Goal: Browse casually

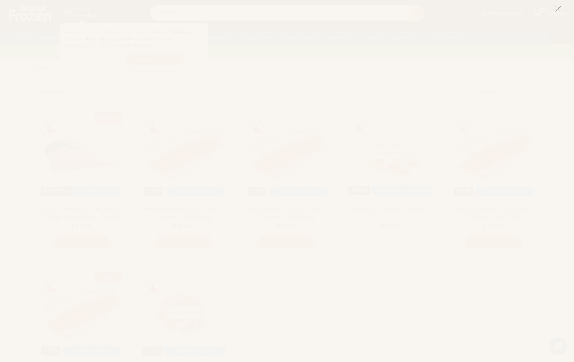
click at [557, 8] on icon at bounding box center [558, 8] width 6 height 6
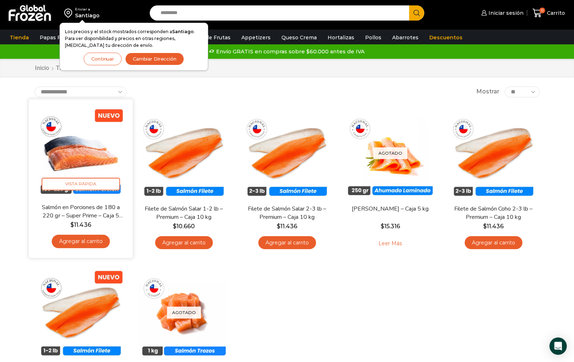
click at [63, 210] on link "Salmón en Porciones de 180 a 220 gr – Super Prime – Caja 5 kg" at bounding box center [81, 211] width 84 height 17
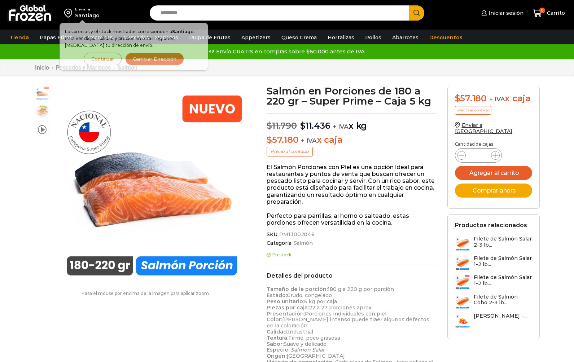
scroll to position [0, 0]
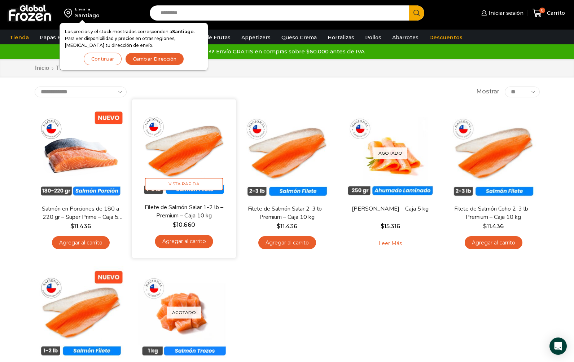
click at [190, 151] on img at bounding box center [184, 151] width 93 height 93
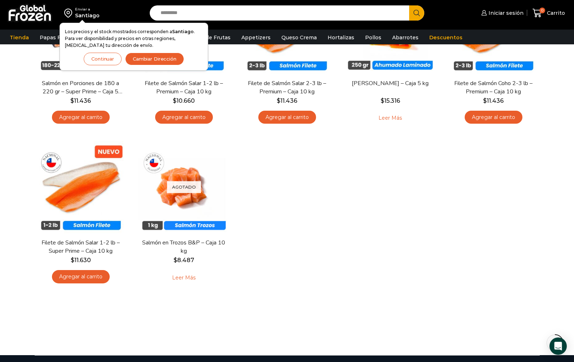
scroll to position [130, 0]
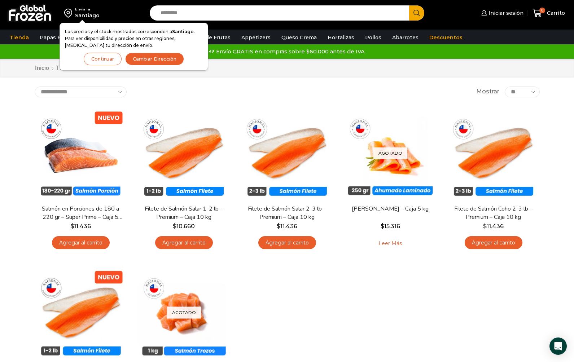
click at [32, 12] on img at bounding box center [29, 13] width 45 height 19
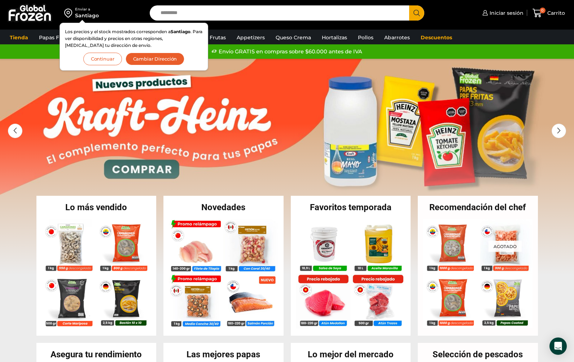
click at [108, 58] on button "Continuar" at bounding box center [102, 59] width 39 height 13
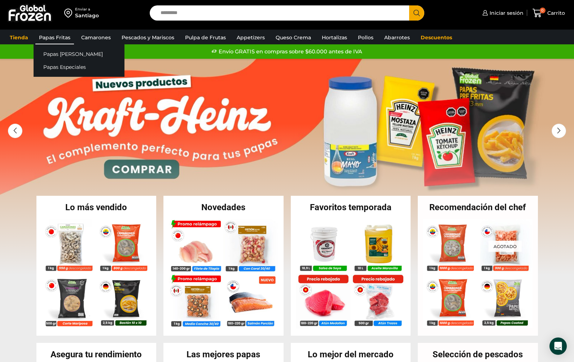
click at [62, 38] on link "Papas Fritas" at bounding box center [54, 38] width 39 height 14
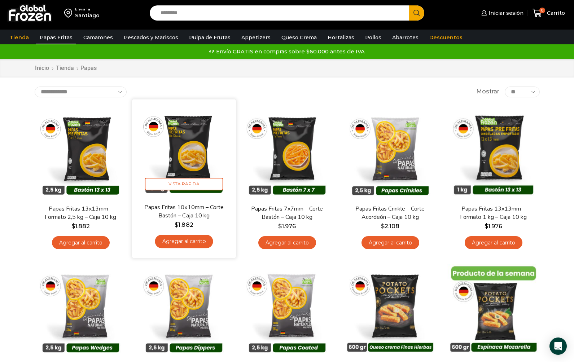
click at [183, 157] on img at bounding box center [184, 151] width 93 height 93
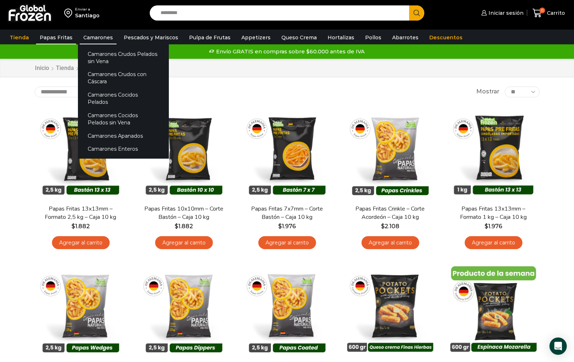
click at [96, 40] on link "Camarones" at bounding box center [98, 38] width 37 height 14
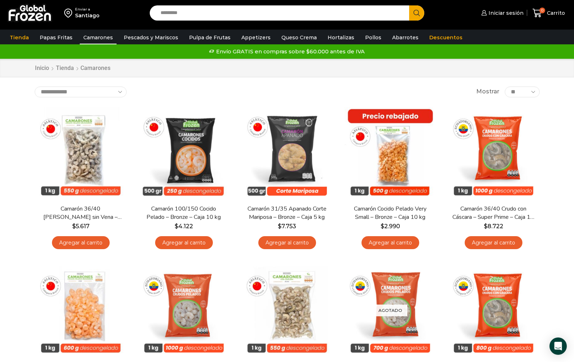
click at [528, 92] on select "** ** ** *****" at bounding box center [522, 92] width 35 height 11
click at [104, 89] on select "**********" at bounding box center [81, 92] width 92 height 11
select select "**********"
click at [35, 87] on select "**********" at bounding box center [81, 92] width 92 height 11
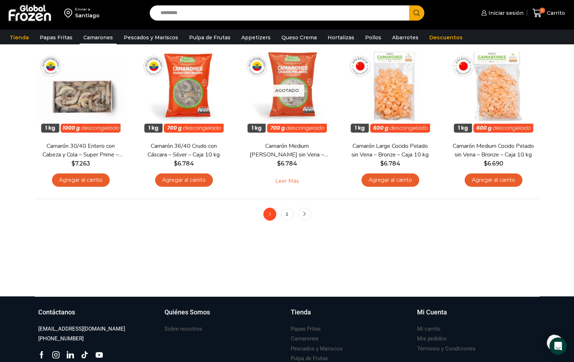
scroll to position [540, 0]
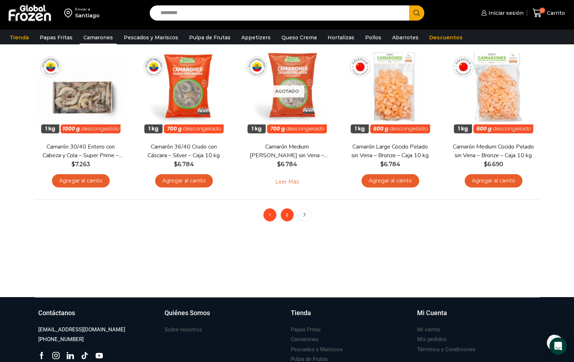
click at [288, 216] on link "2" at bounding box center [287, 215] width 13 height 13
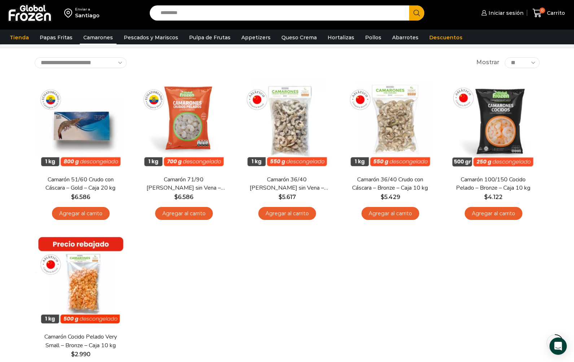
scroll to position [31, 0]
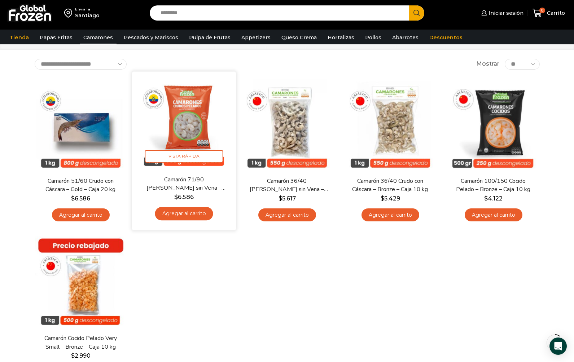
click at [186, 141] on img at bounding box center [184, 123] width 93 height 93
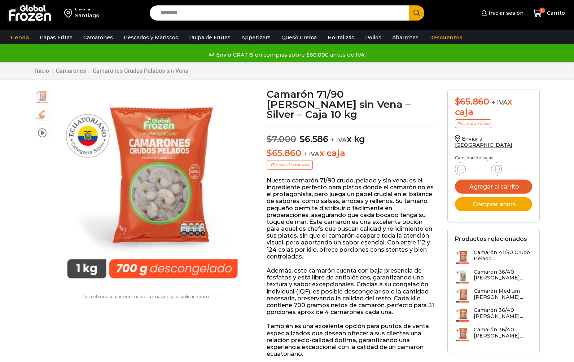
scroll to position [0, 0]
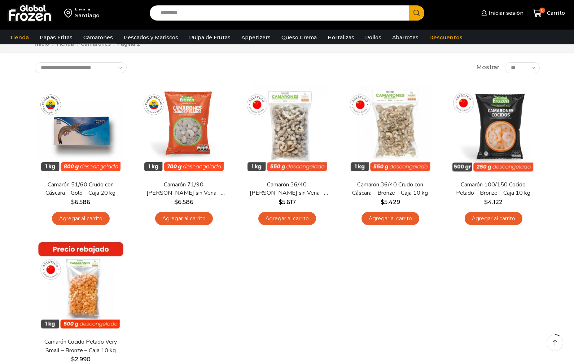
scroll to position [31, 0]
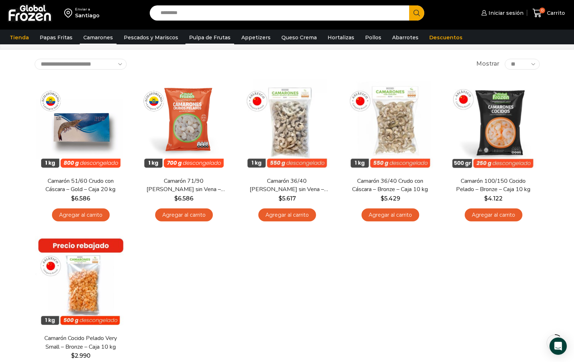
click at [210, 38] on link "Pulpa de Frutas" at bounding box center [210, 38] width 49 height 14
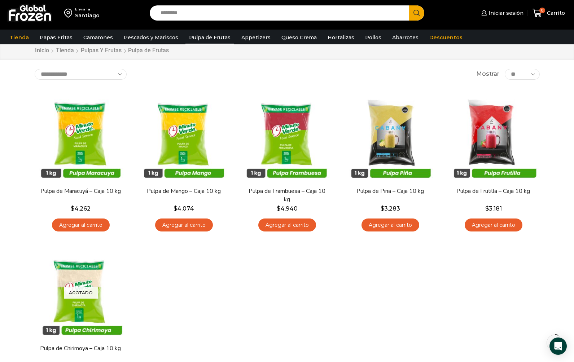
scroll to position [18, 0]
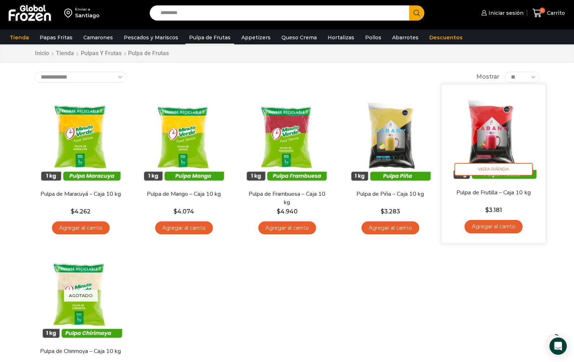
click at [498, 136] on img at bounding box center [493, 136] width 93 height 93
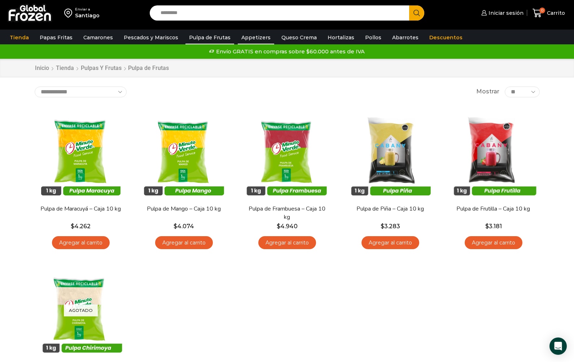
click at [247, 37] on link "Appetizers" at bounding box center [256, 38] width 36 height 14
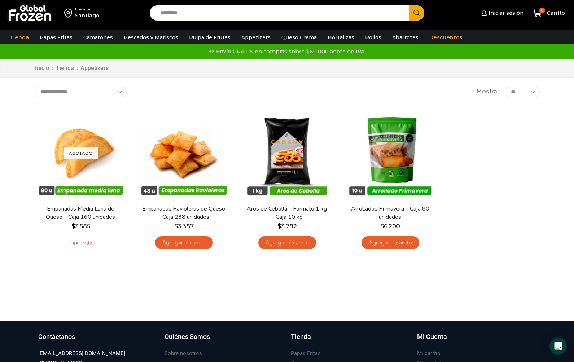
click at [296, 37] on link "Queso Crema" at bounding box center [299, 38] width 43 height 14
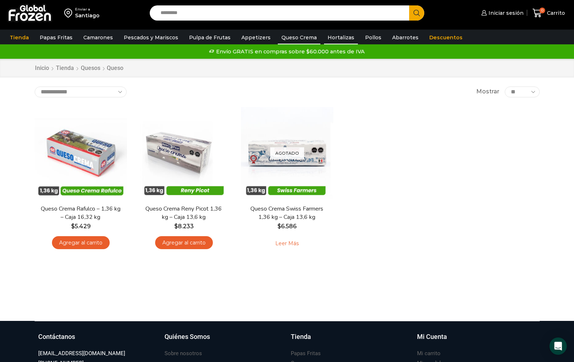
click at [337, 39] on link "Hortalizas" at bounding box center [341, 38] width 34 height 14
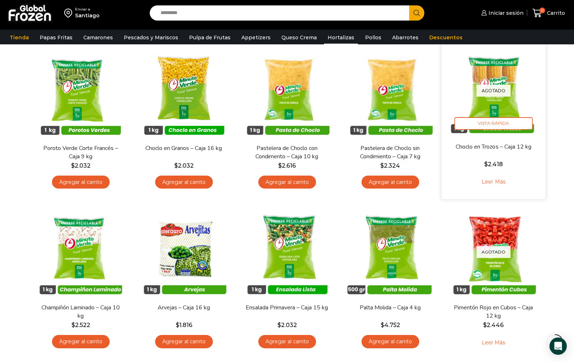
scroll to position [65, 0]
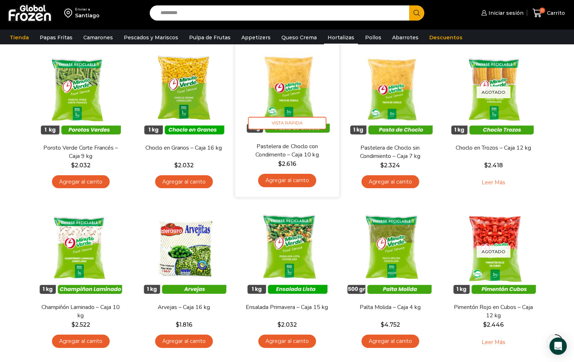
click at [288, 97] on img at bounding box center [287, 90] width 93 height 93
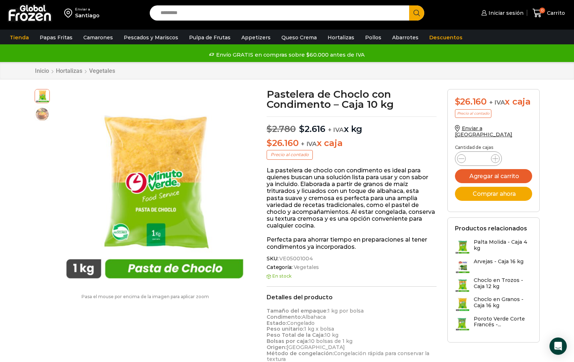
scroll to position [0, 0]
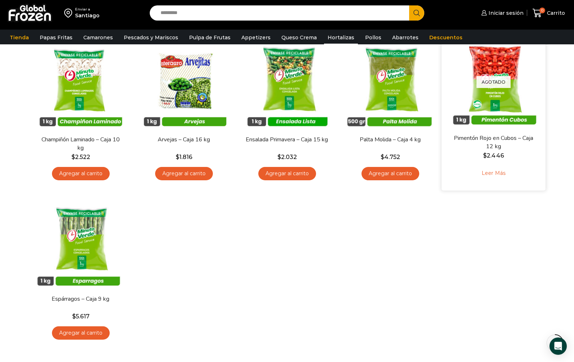
scroll to position [234, 0]
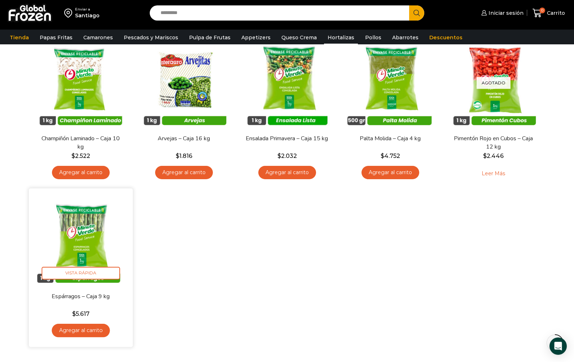
click at [92, 231] on img at bounding box center [80, 240] width 93 height 93
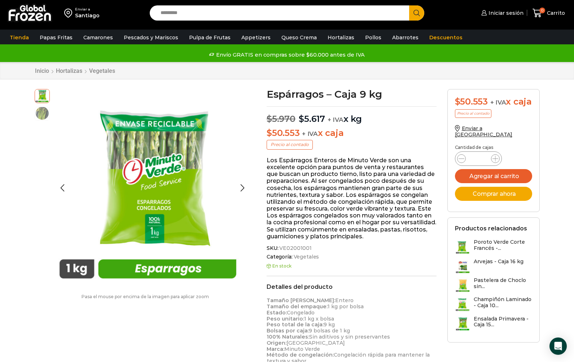
click at [43, 113] on img at bounding box center [42, 113] width 14 height 14
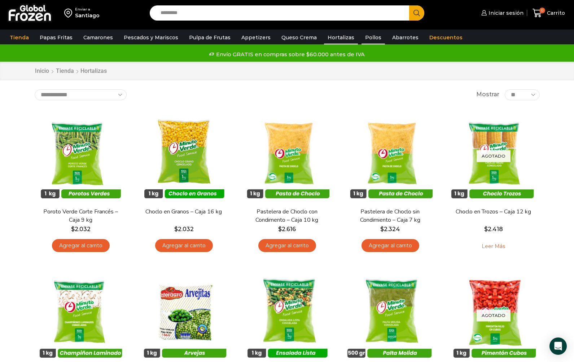
click at [362, 40] on link "Pollos" at bounding box center [373, 38] width 23 height 14
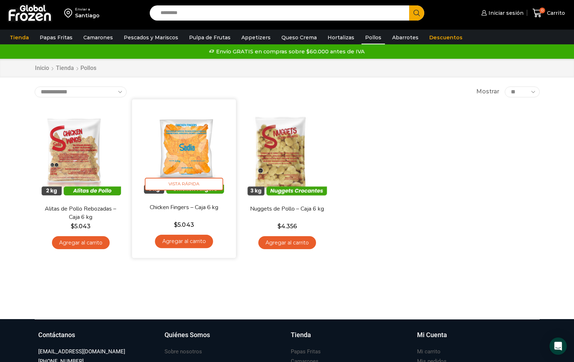
click at [189, 149] on img at bounding box center [184, 151] width 93 height 93
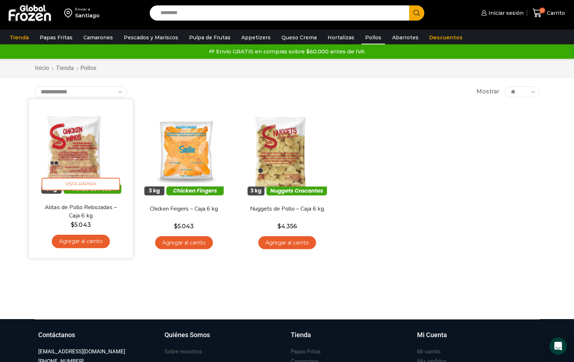
click at [73, 150] on img at bounding box center [80, 151] width 93 height 93
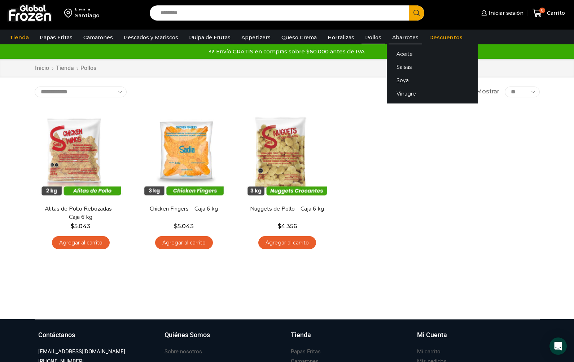
click at [394, 39] on link "Abarrotes" at bounding box center [406, 38] width 34 height 14
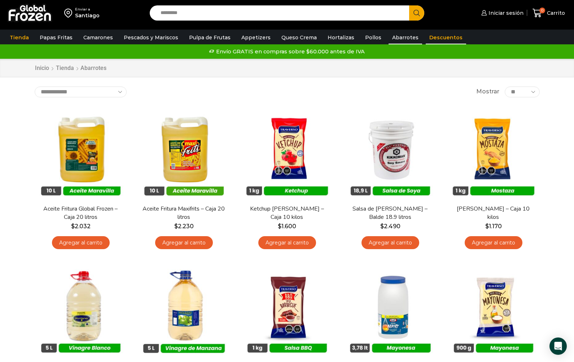
click at [429, 39] on link "Descuentos" at bounding box center [446, 38] width 40 height 14
